Goal: Transaction & Acquisition: Purchase product/service

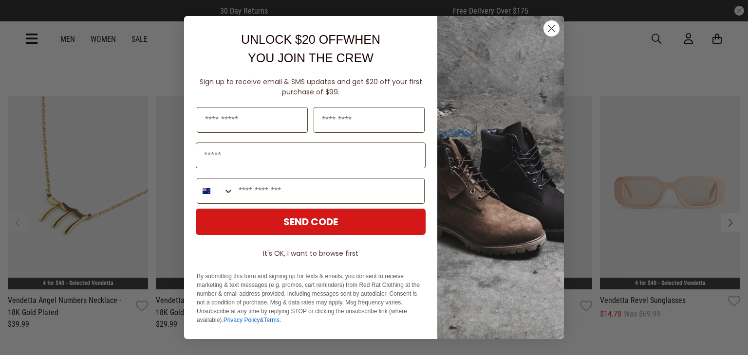
click at [553, 24] on circle "Close dialog" at bounding box center [551, 28] width 16 height 16
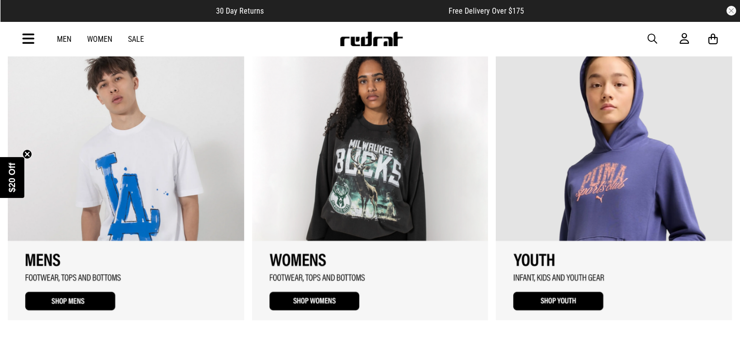
scroll to position [985, 0]
click at [106, 39] on link "Women" at bounding box center [99, 39] width 25 height 9
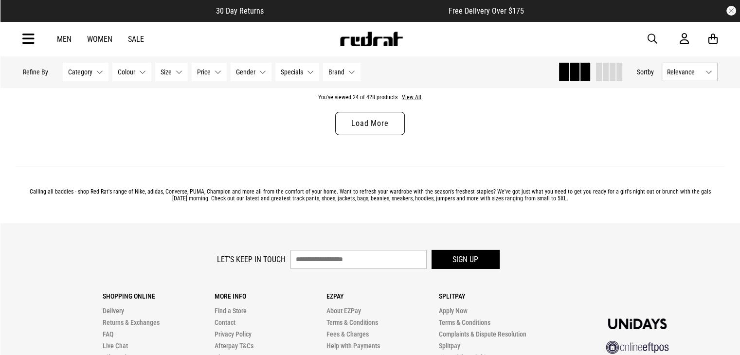
scroll to position [3195, 0]
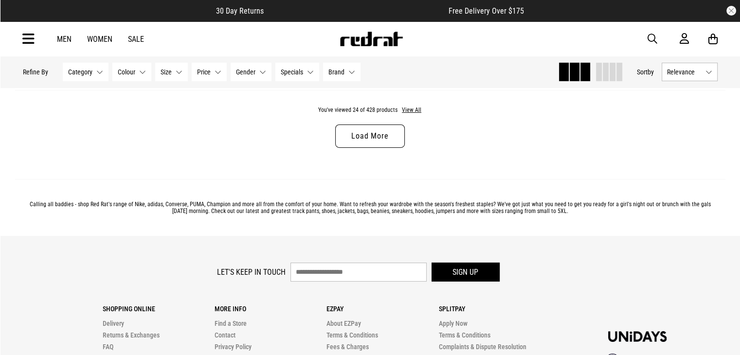
click at [386, 146] on link "Load More" at bounding box center [369, 136] width 69 height 23
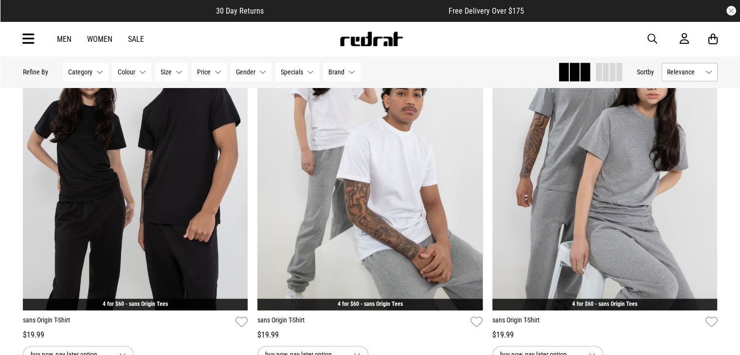
scroll to position [4834, 0]
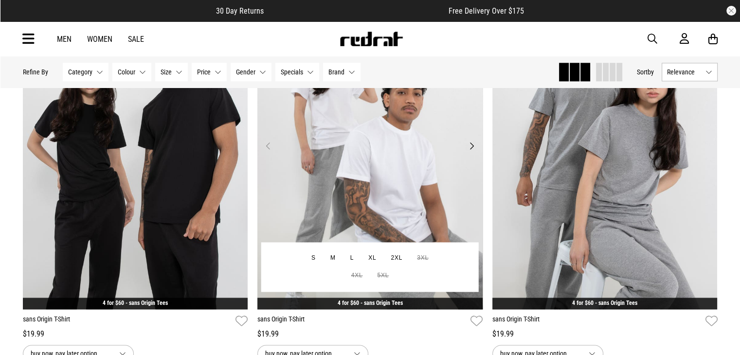
click at [344, 213] on img at bounding box center [370, 151] width 225 height 315
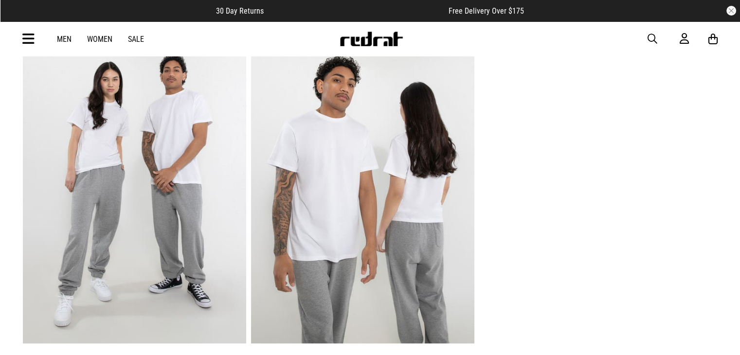
scroll to position [679, 0]
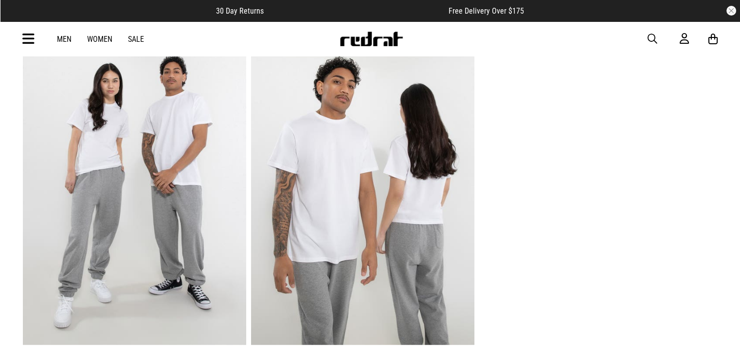
click at [399, 245] on img at bounding box center [362, 191] width 223 height 308
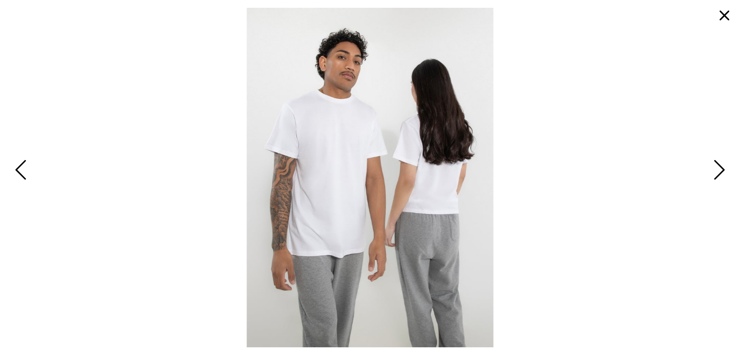
click at [313, 226] on img at bounding box center [370, 178] width 246 height 340
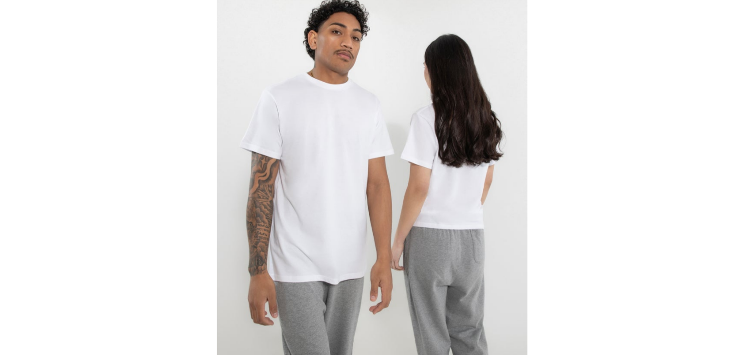
scroll to position [638, 0]
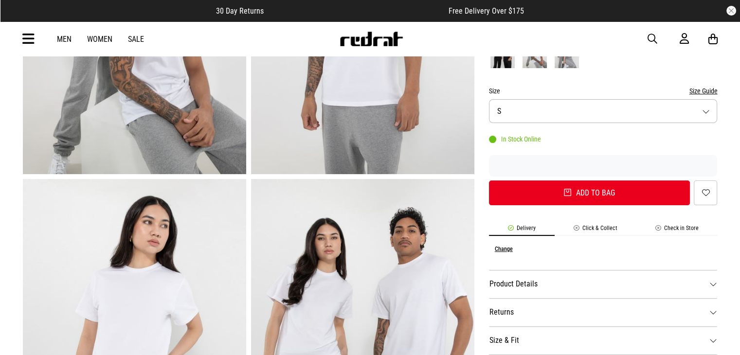
click at [673, 227] on li "Check in Store" at bounding box center [677, 230] width 81 height 11
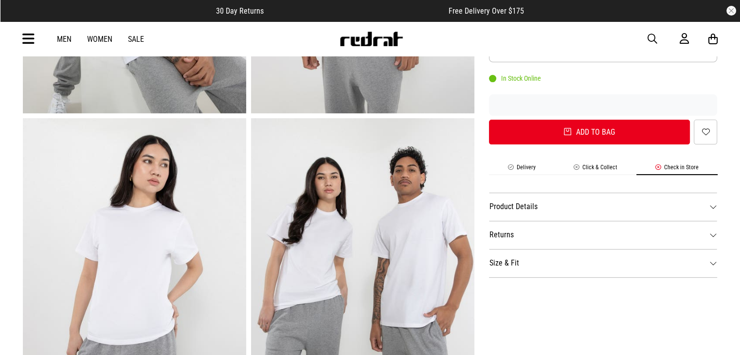
scroll to position [284, 0]
click at [675, 169] on li "Check in Store" at bounding box center [677, 170] width 81 height 11
click at [600, 209] on dt "Product Details" at bounding box center [603, 207] width 229 height 28
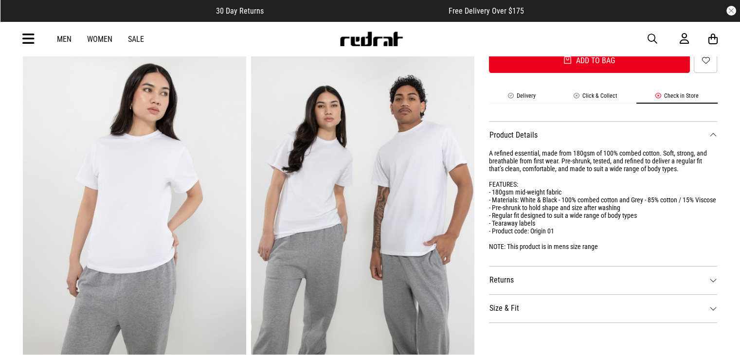
scroll to position [345, 0]
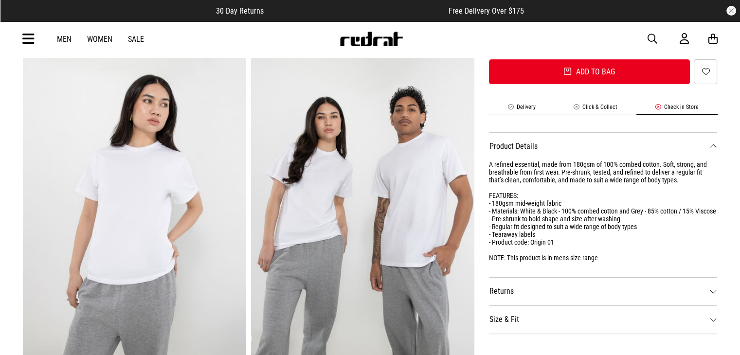
click at [604, 108] on li "Click & Collect" at bounding box center [596, 109] width 82 height 11
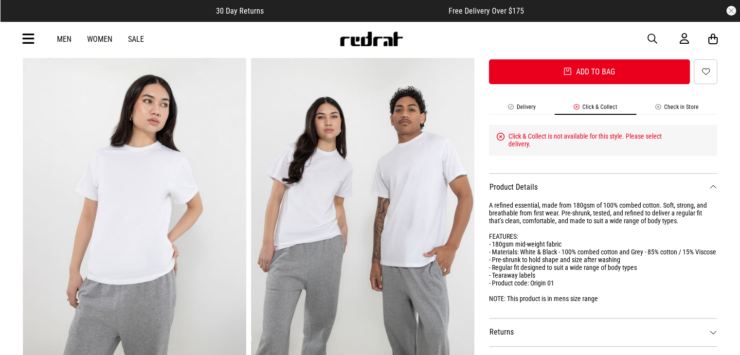
click at [658, 108] on li "Check in Store" at bounding box center [677, 109] width 81 height 11
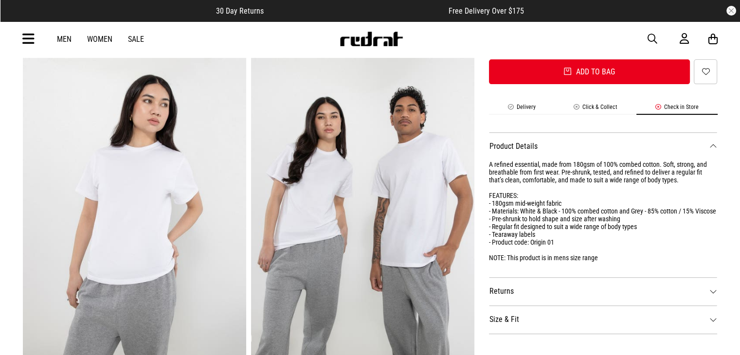
click at [658, 108] on li "Check in Store" at bounding box center [677, 109] width 81 height 11
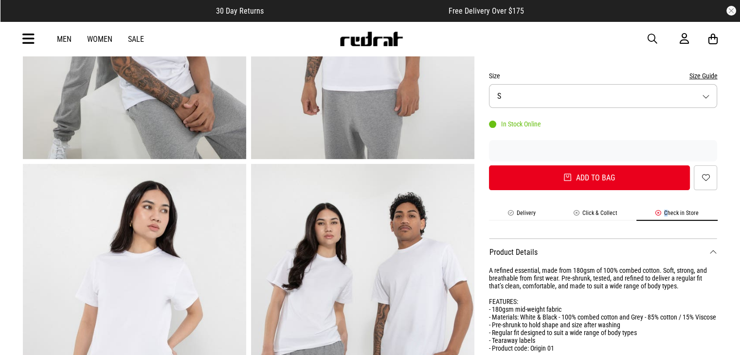
scroll to position [238, 0]
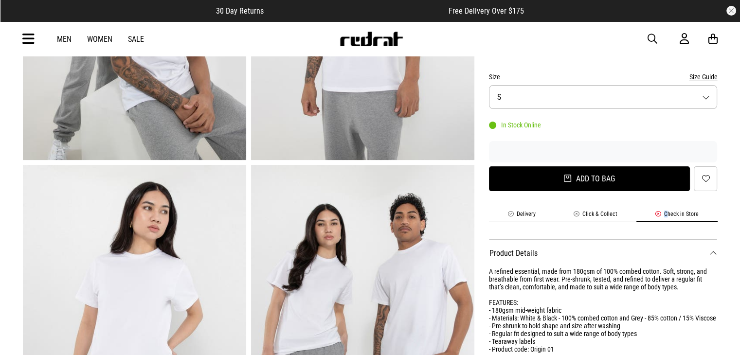
click at [641, 176] on button "Add to bag" at bounding box center [590, 178] width 202 height 25
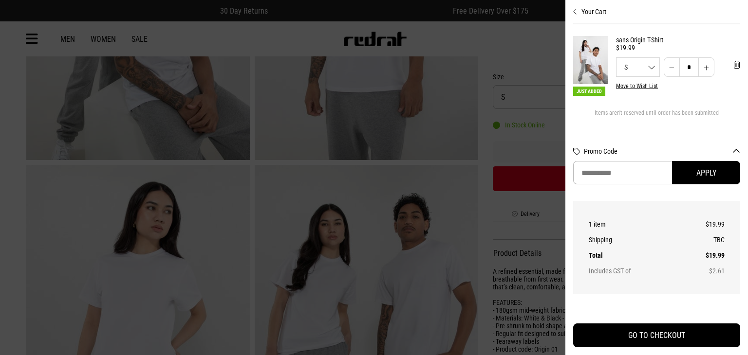
click at [514, 187] on div at bounding box center [374, 177] width 748 height 355
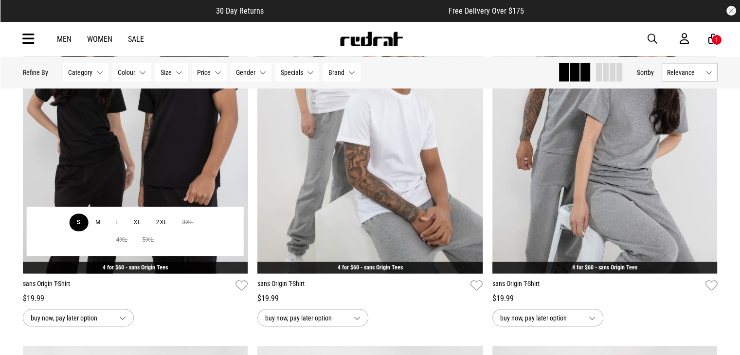
click at [80, 224] on button "S" at bounding box center [78, 223] width 19 height 18
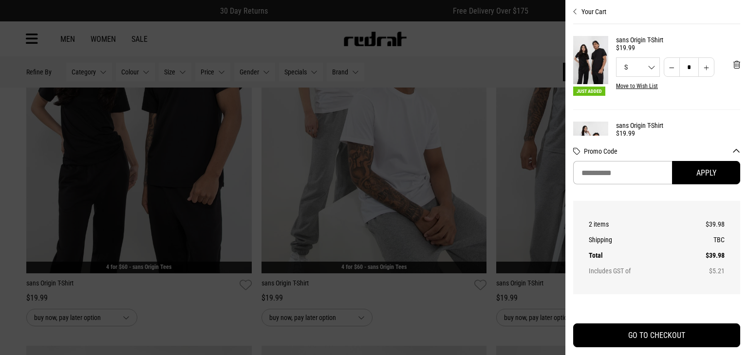
click at [513, 254] on div at bounding box center [374, 177] width 748 height 355
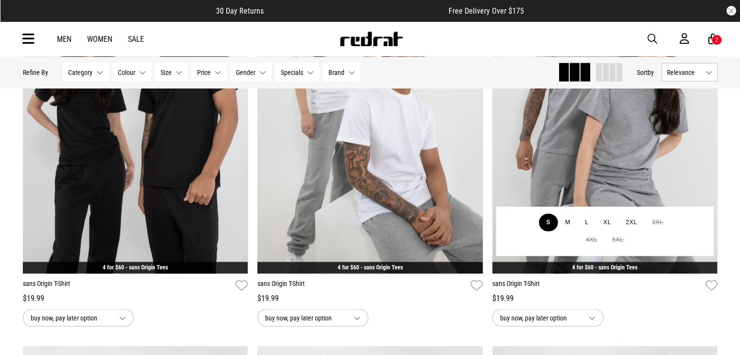
click at [545, 218] on button "S" at bounding box center [548, 223] width 19 height 18
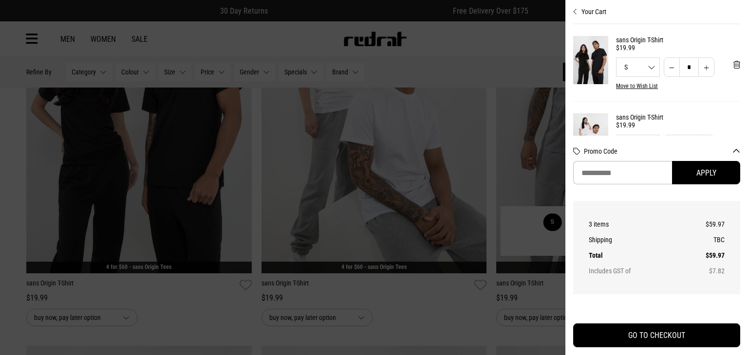
click at [499, 248] on div at bounding box center [374, 177] width 748 height 355
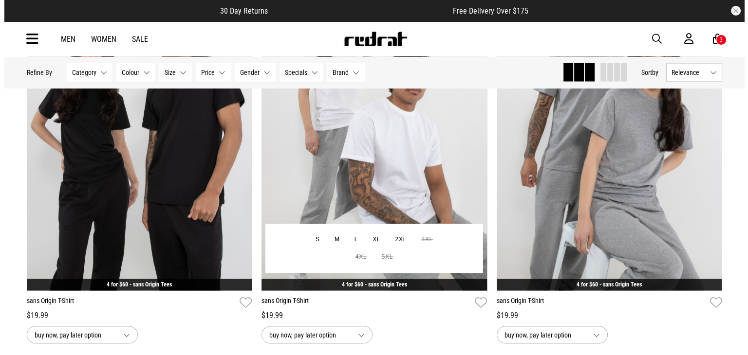
scroll to position [1803, 0]
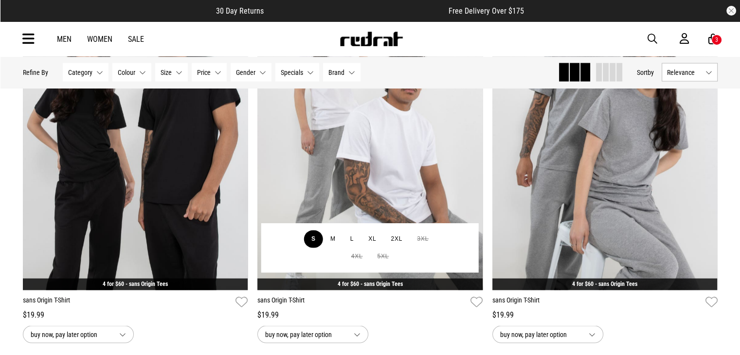
click at [310, 239] on button "S" at bounding box center [313, 239] width 19 height 18
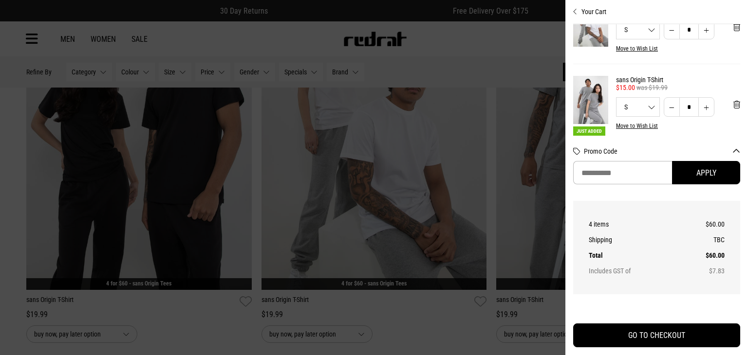
scroll to position [0, 8]
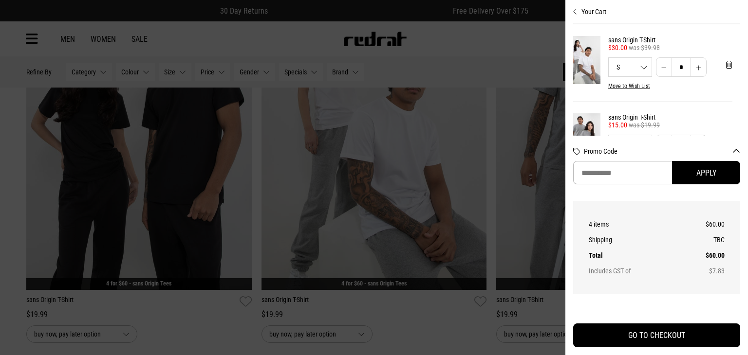
click at [606, 321] on div "Your Cart sans Origin T-Shirt 4 for $60 - sans Origin Tees $30.00 was $39.98 S …" at bounding box center [656, 177] width 167 height 355
click at [606, 322] on div "Your Cart sans Origin T-Shirt 4 for $60 - sans Origin Tees $30.00 was $39.98 S …" at bounding box center [656, 177] width 167 height 355
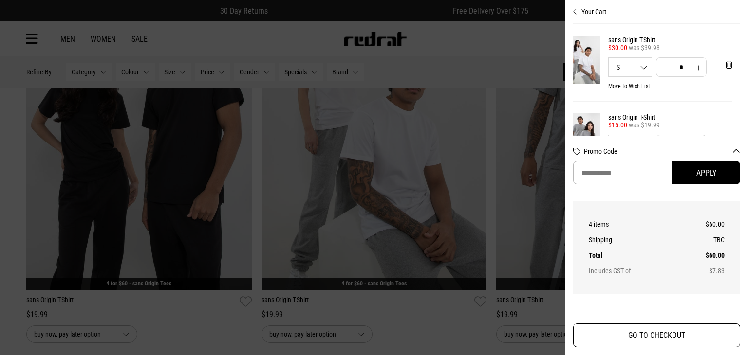
click at [605, 324] on button "GO TO CHECKOUT" at bounding box center [656, 336] width 167 height 24
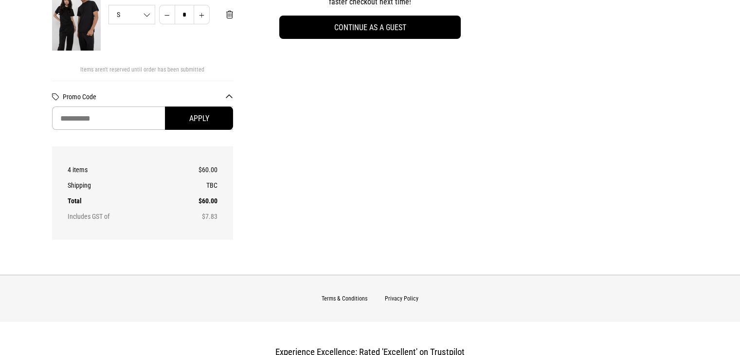
scroll to position [135, 0]
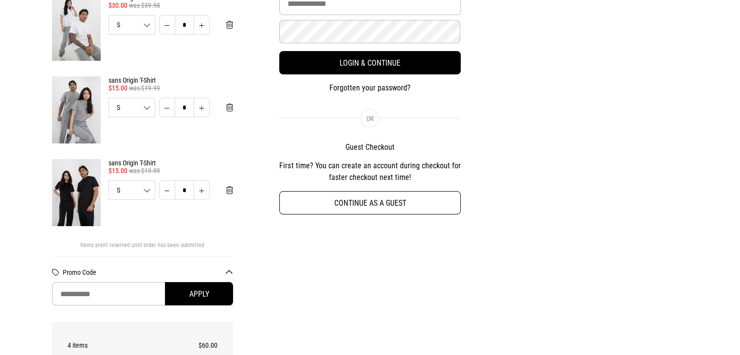
click at [428, 213] on button "Continue as a guest" at bounding box center [370, 202] width 182 height 23
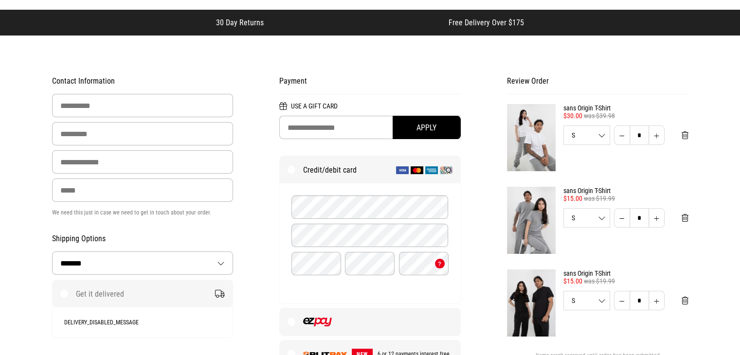
scroll to position [0, 0]
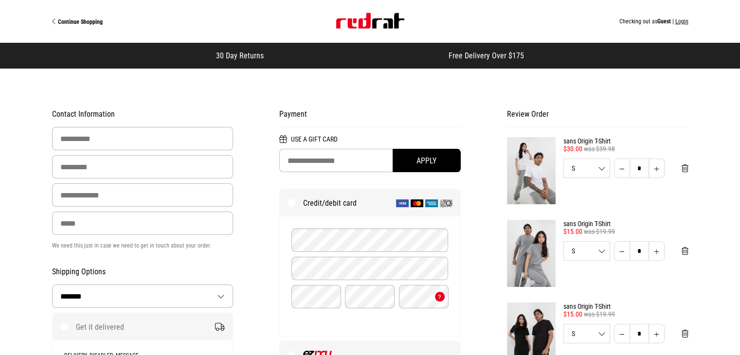
click at [78, 22] on span "Continue Shopping" at bounding box center [80, 21] width 45 height 7
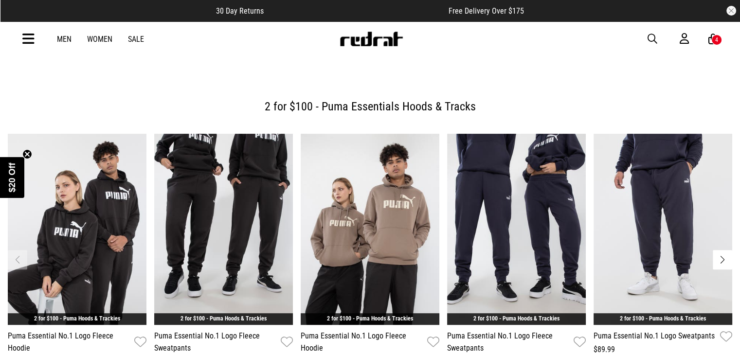
click at [712, 41] on div "4" at bounding box center [717, 40] width 11 height 11
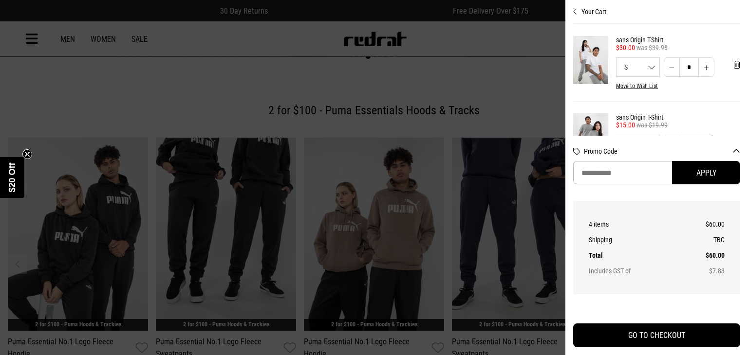
click at [500, 95] on div at bounding box center [374, 177] width 748 height 355
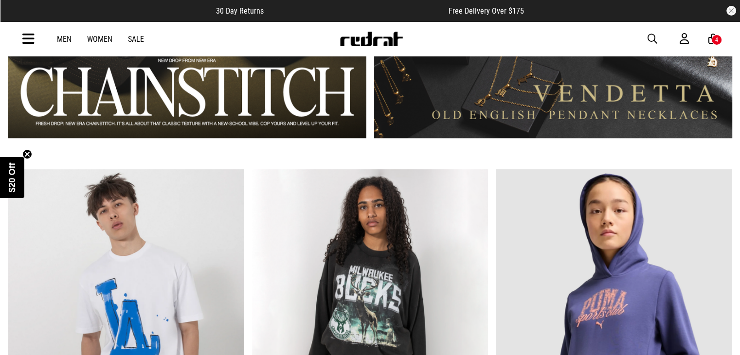
scroll to position [826, 0]
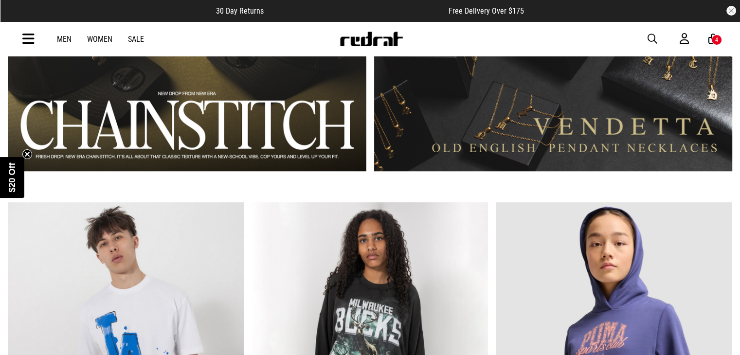
click at [105, 36] on link "Women" at bounding box center [99, 39] width 25 height 9
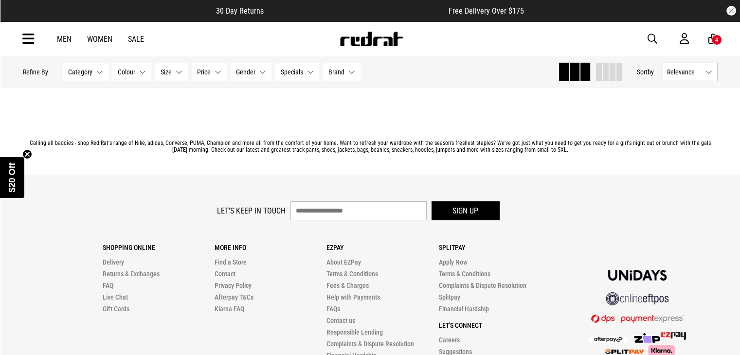
scroll to position [3208, 0]
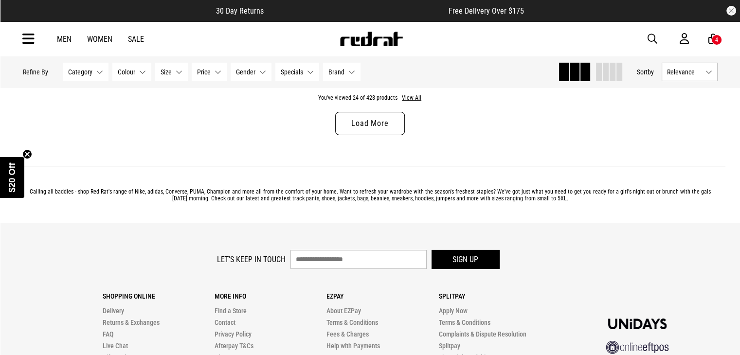
click at [385, 129] on link "Load More" at bounding box center [369, 123] width 69 height 23
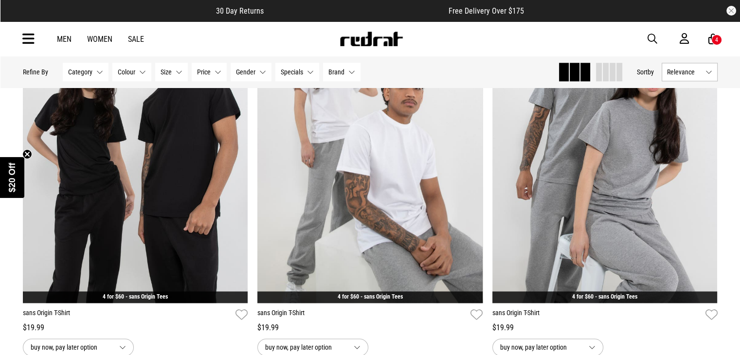
scroll to position [4841, 0]
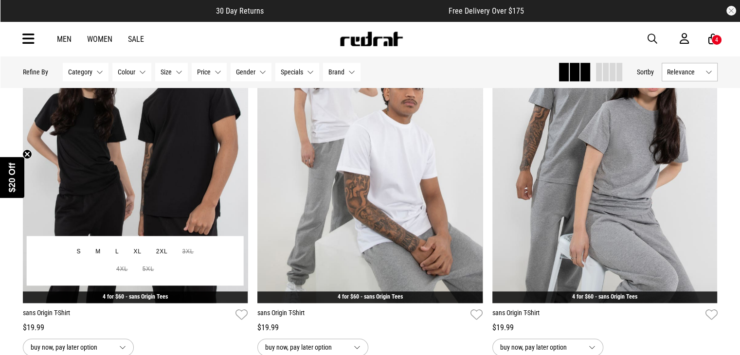
click at [242, 182] on img at bounding box center [135, 145] width 225 height 315
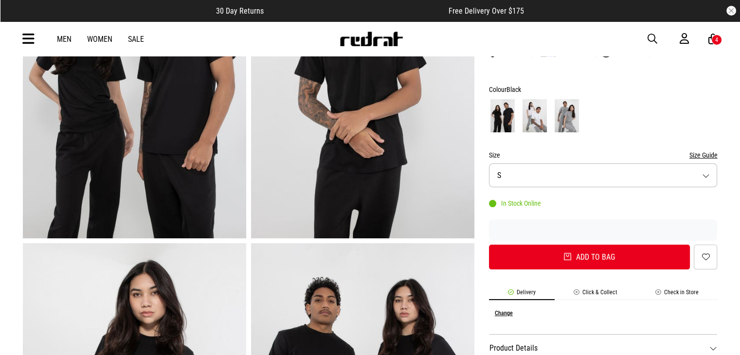
click at [676, 291] on li "Check in Store" at bounding box center [677, 294] width 81 height 11
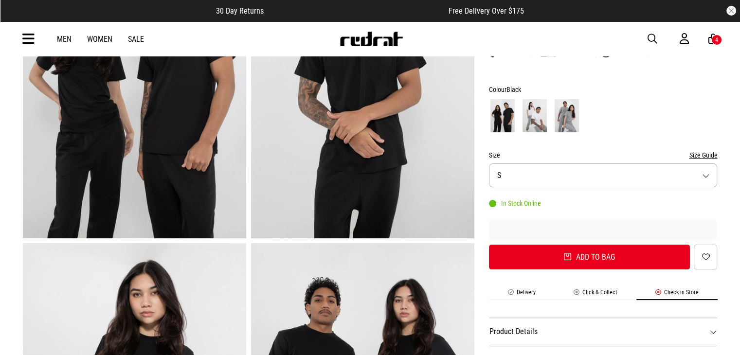
scroll to position [235, 0]
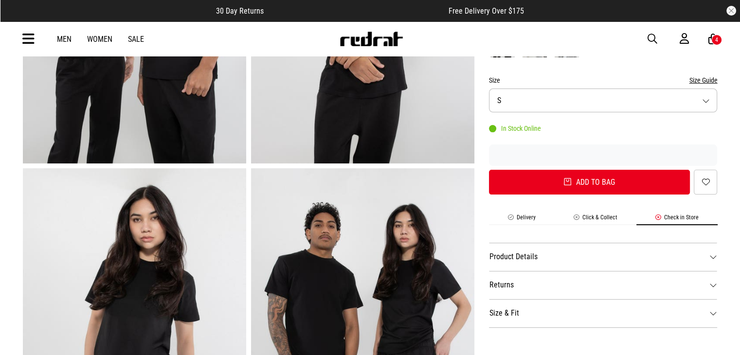
click at [532, 211] on div "SHARE sans Origin T-Shirt Style Code: 60643 $19.99 4 for $60 - sans Origin Tees…" at bounding box center [596, 324] width 243 height 939
click at [526, 216] on li "Delivery" at bounding box center [522, 219] width 66 height 11
click at [600, 217] on li "Click & Collect" at bounding box center [596, 219] width 82 height 11
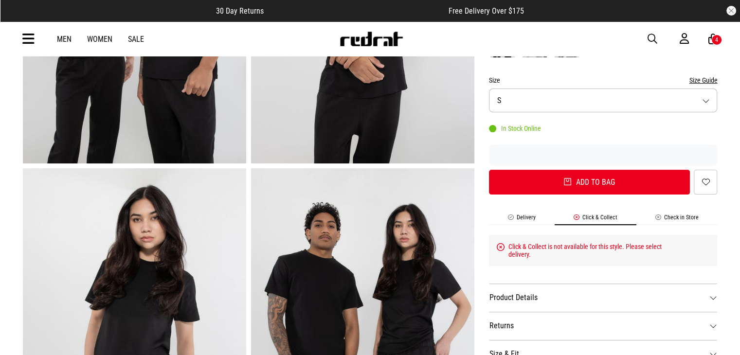
click at [521, 218] on li "Delivery" at bounding box center [522, 219] width 66 height 11
click at [526, 218] on li "Delivery" at bounding box center [522, 219] width 66 height 11
click at [521, 217] on li "Delivery" at bounding box center [522, 219] width 66 height 11
click at [534, 217] on li "Delivery" at bounding box center [522, 219] width 66 height 11
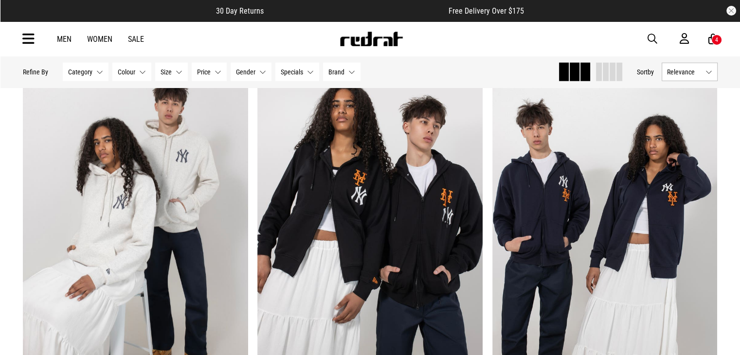
scroll to position [2505, 0]
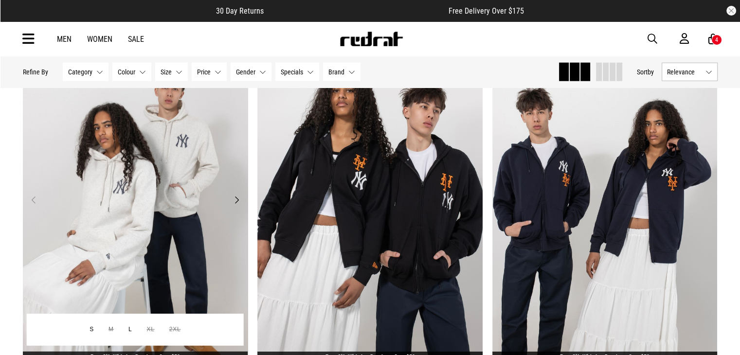
click at [233, 197] on button "Next" at bounding box center [237, 200] width 12 height 12
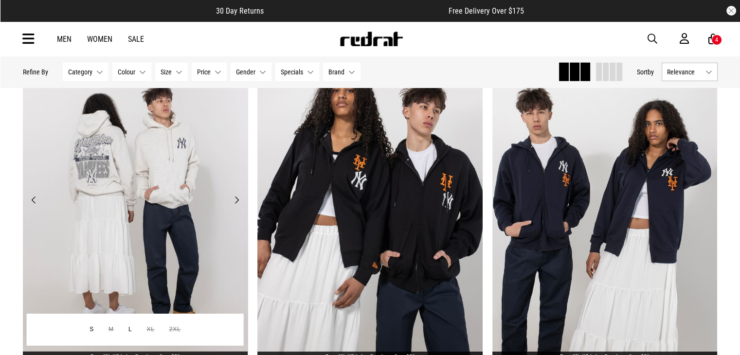
click at [233, 197] on button "Next" at bounding box center [237, 200] width 12 height 12
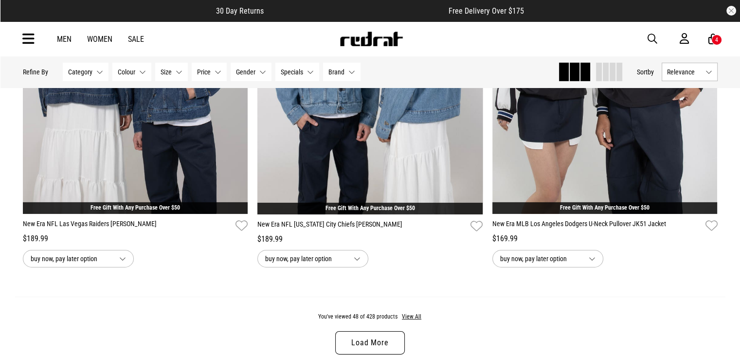
scroll to position [3062, 0]
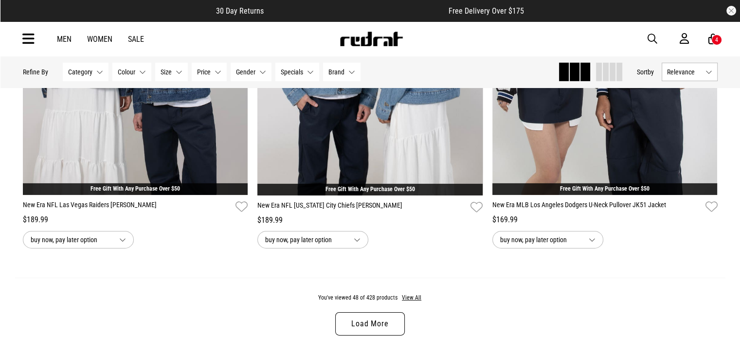
click at [380, 320] on link "Load More" at bounding box center [369, 324] width 69 height 23
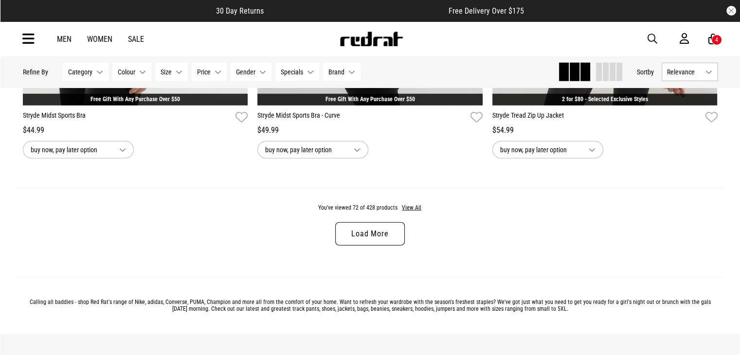
scroll to position [6257, 0]
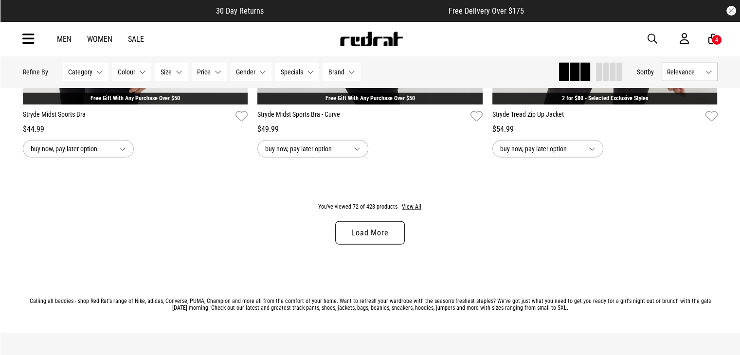
click at [400, 238] on link "Load More" at bounding box center [369, 232] width 69 height 23
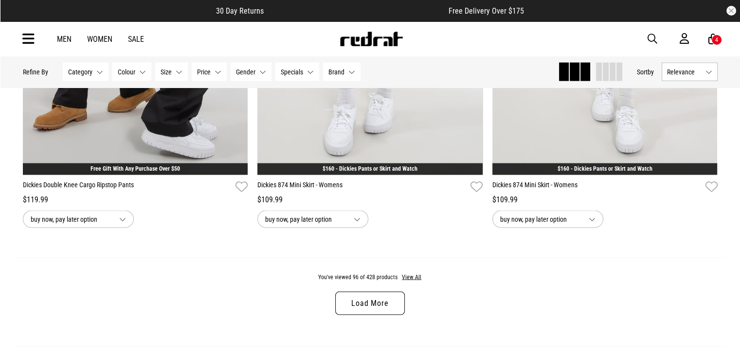
scroll to position [9291, 0]
click at [377, 314] on link "Load More" at bounding box center [369, 303] width 69 height 23
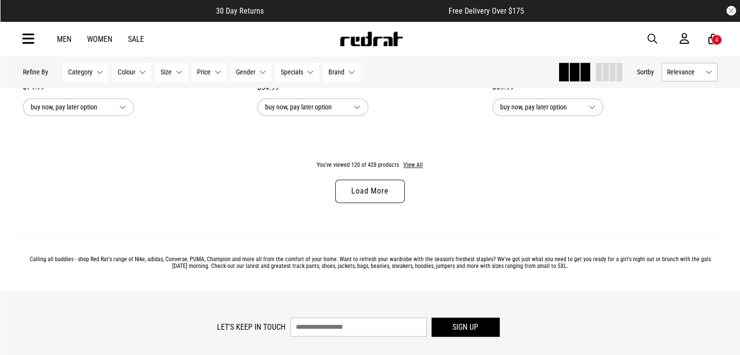
scroll to position [12494, 0]
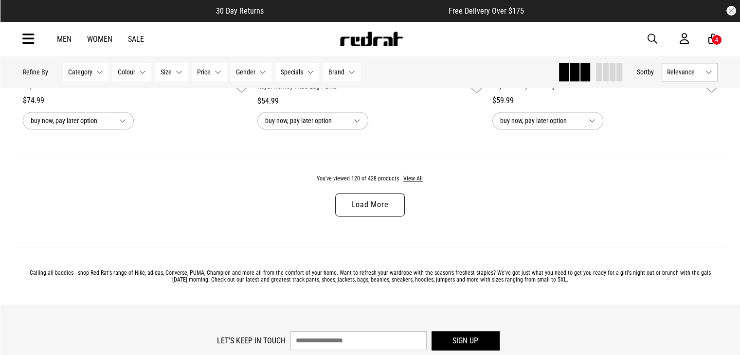
click at [385, 217] on link "Load More" at bounding box center [369, 204] width 69 height 23
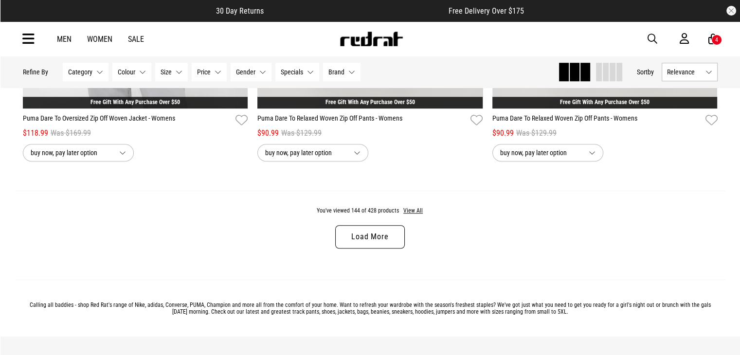
scroll to position [15565, 0]
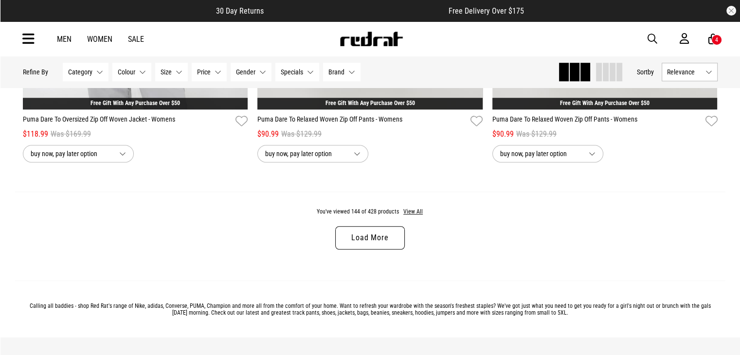
click at [379, 249] on link "Load More" at bounding box center [369, 237] width 69 height 23
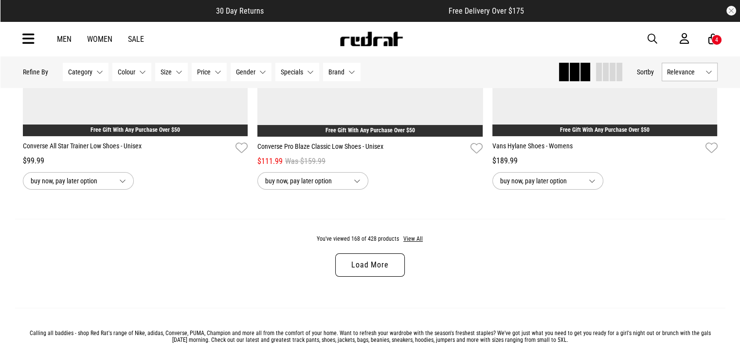
scroll to position [18644, 0]
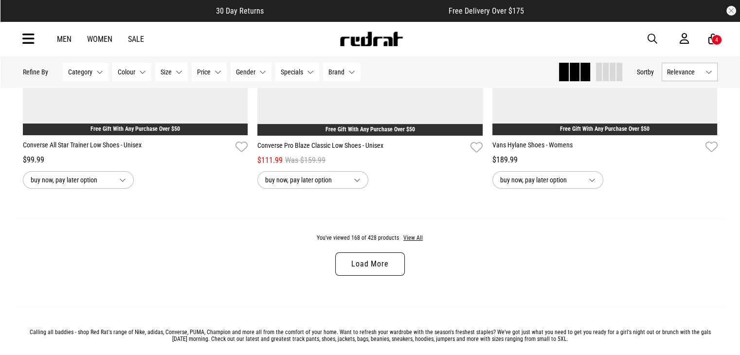
click at [384, 301] on div "You've viewed 168 of 428 products View All Load More" at bounding box center [370, 262] width 711 height 89
click at [390, 276] on link "Load More" at bounding box center [369, 264] width 69 height 23
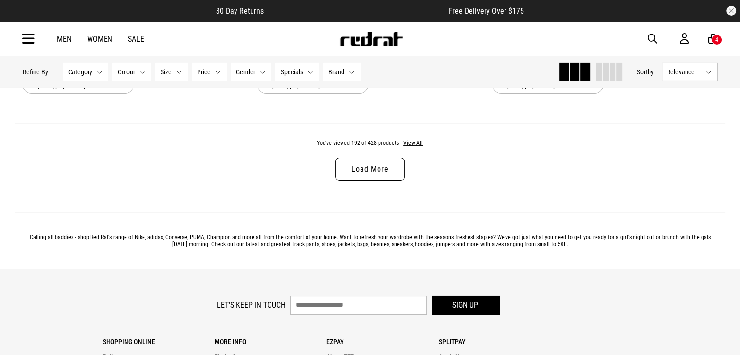
scroll to position [21845, 0]
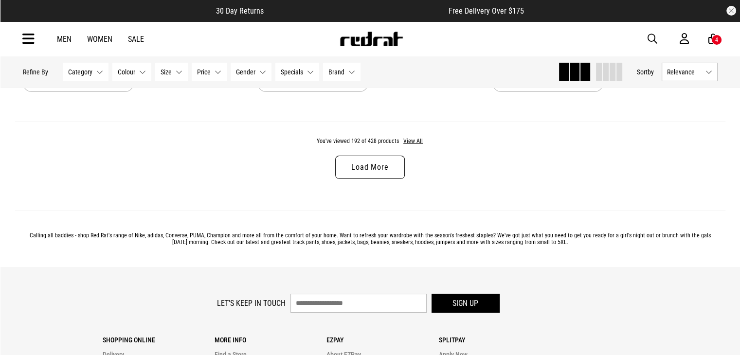
click at [387, 179] on link "Load More" at bounding box center [369, 167] width 69 height 23
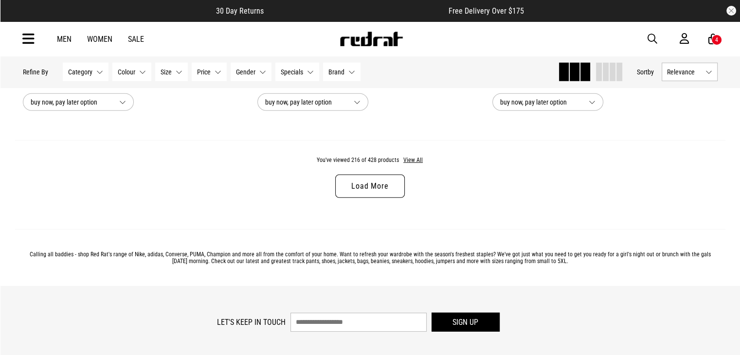
scroll to position [24930, 0]
click at [376, 199] on link "Load More" at bounding box center [369, 186] width 69 height 23
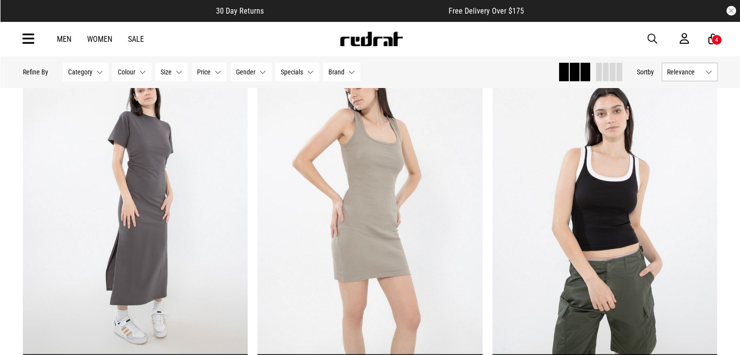
scroll to position [26173, 0]
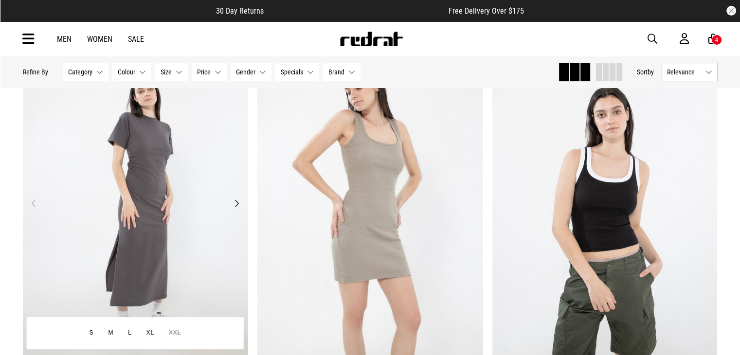
click at [237, 209] on button "Next" at bounding box center [237, 204] width 12 height 12
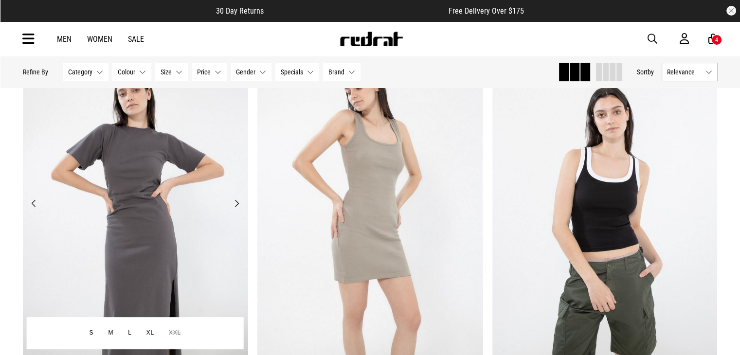
click at [236, 209] on button "Next" at bounding box center [237, 204] width 12 height 12
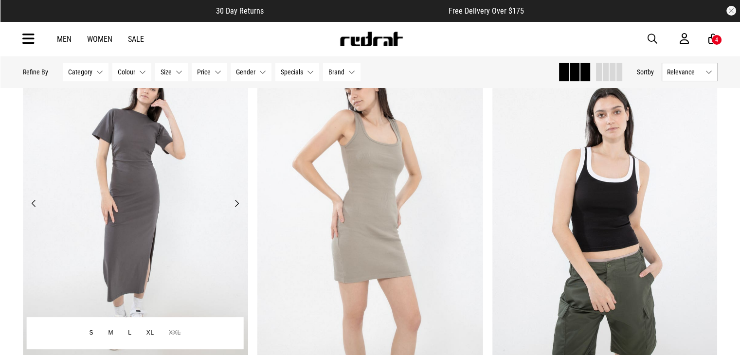
click at [241, 209] on button "Next" at bounding box center [237, 204] width 12 height 12
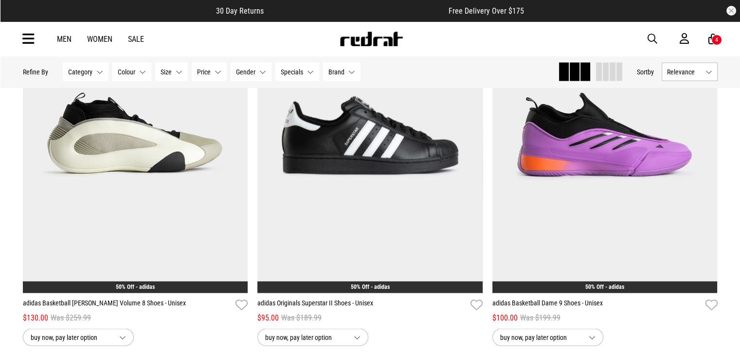
scroll to position [27799, 0]
